Goal: Browse casually

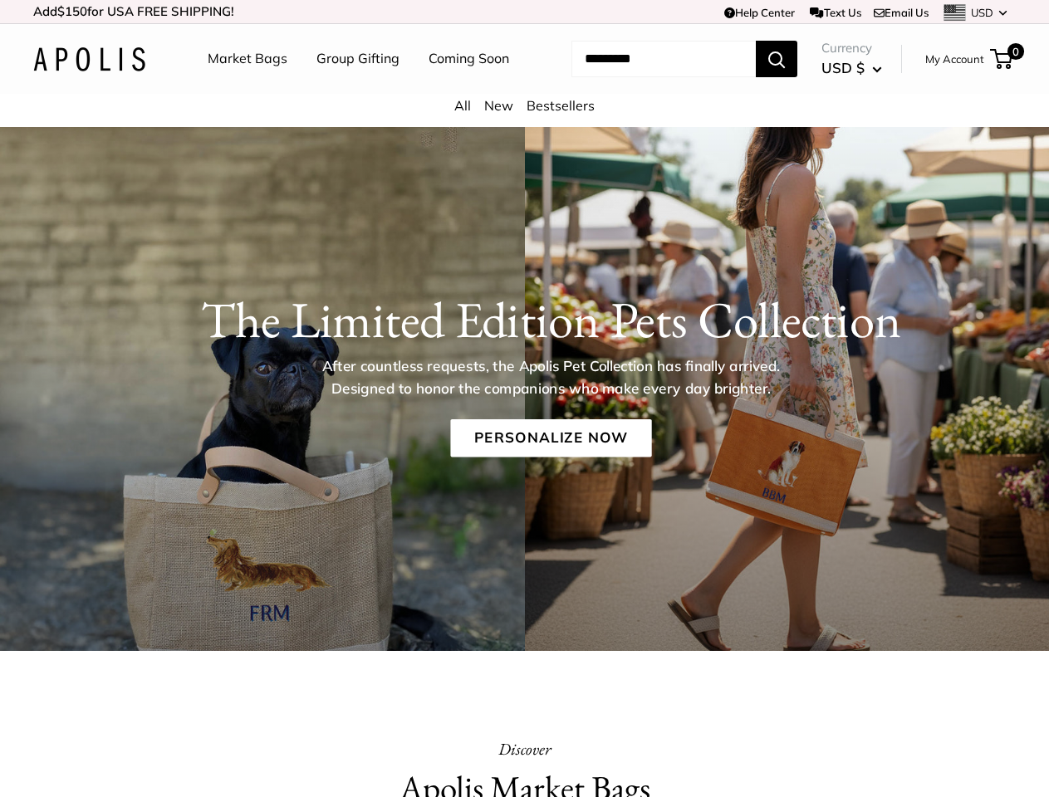
click at [524, 399] on p "After countless requests, the Apolis Pet Collection has finally arrived. Design…" at bounding box center [550, 377] width 513 height 44
click at [524, 12] on td "Help Center Text Us Email Us *** *** *** *** *** *** *** *** *** *** *** USD US…" at bounding box center [724, 11] width 581 height 23
click at [524, 86] on nav "Market Bags Group Gifting Coming Soon" at bounding box center [372, 58] width 397 height 53
click at [353, 86] on ul "Market Bags Group Gifting Coming Soon" at bounding box center [373, 58] width 330 height 53
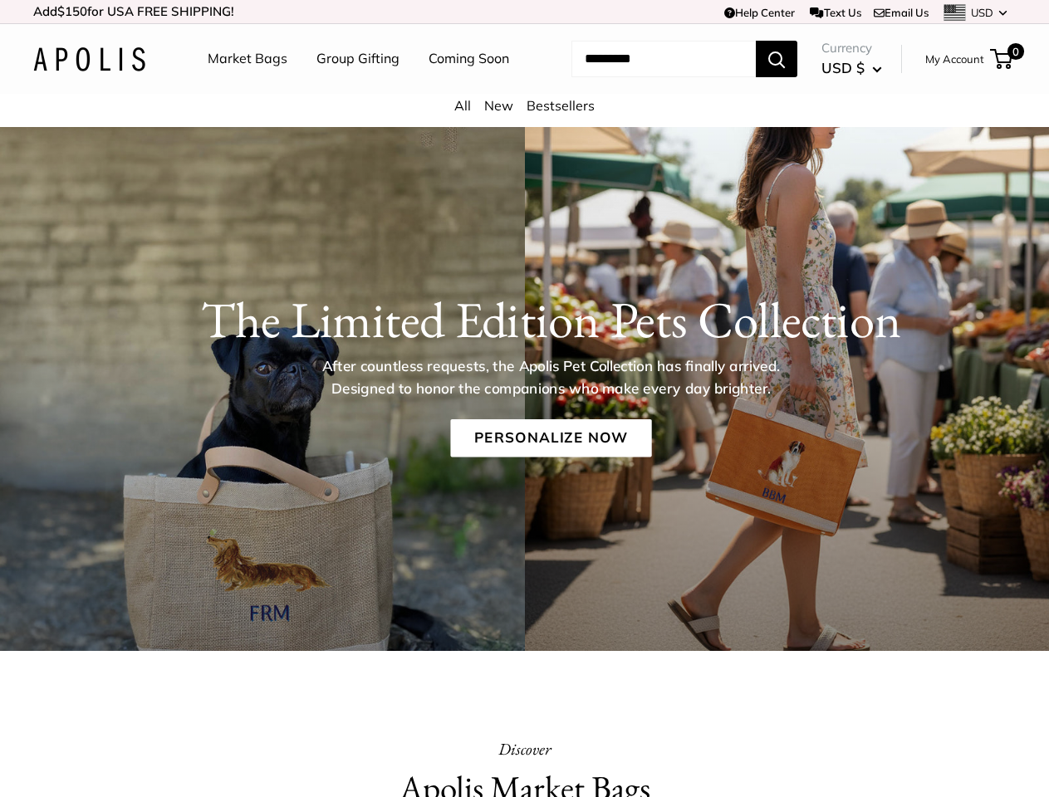
click at [643, 77] on input "Search..." at bounding box center [663, 59] width 184 height 37
click at [524, 399] on p "After countless requests, the Apolis Pet Collection has finally arrived. Design…" at bounding box center [550, 377] width 513 height 44
